Goal: Find contact information

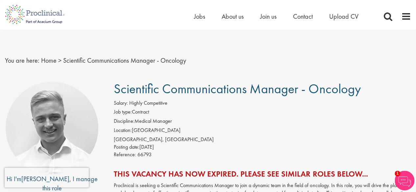
click at [162, 104] on span "Highly Competitive" at bounding box center [148, 103] width 38 height 7
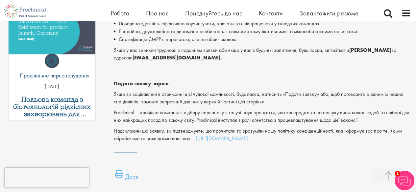
scroll to position [339, 0]
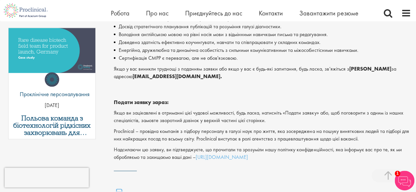
drag, startPoint x: 133, startPoint y: 75, endPoint x: 190, endPoint y: 81, distance: 57.5
click at [190, 81] on p "Якщо у вас виникли труднощі з поданням заявки або якщо у вас є будь-які запитан…" at bounding box center [262, 72] width 297 height 15
copy p "[EMAIL_ADDRESS][DOMAIN_NAME]."
click at [166, 76] on font "[EMAIL_ADDRESS][DOMAIN_NAME]." at bounding box center [176, 76] width 89 height 7
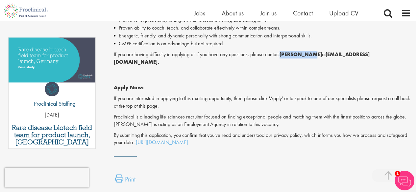
drag, startPoint x: 283, startPoint y: 53, endPoint x: 311, endPoint y: 54, distance: 28.0
click at [311, 54] on strong "[PERSON_NAME]" at bounding box center [300, 54] width 42 height 7
copy strong "[PERSON_NAME]"
click at [171, 83] on p "Apply Now:" at bounding box center [262, 80] width 297 height 23
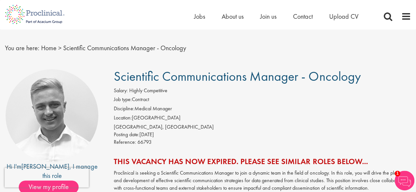
scroll to position [15, 0]
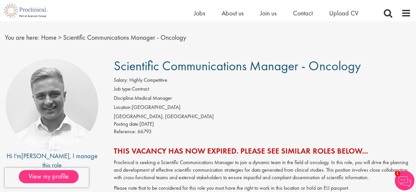
drag, startPoint x: 114, startPoint y: 63, endPoint x: 376, endPoint y: 69, distance: 262.4
click at [376, 69] on h1 "Scientific Communications Manager - Oncology" at bounding box center [262, 66] width 297 height 14
copy span "Scientific Communications Manager - Oncology"
click at [199, 119] on div "[GEOGRAPHIC_DATA], [GEOGRAPHIC_DATA]" at bounding box center [262, 117] width 297 height 8
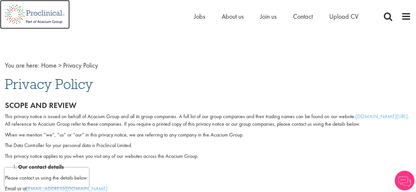
click at [42, 12] on img at bounding box center [35, 14] width 70 height 29
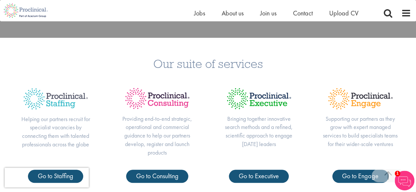
scroll to position [176, 0]
